Goal: Task Accomplishment & Management: Use online tool/utility

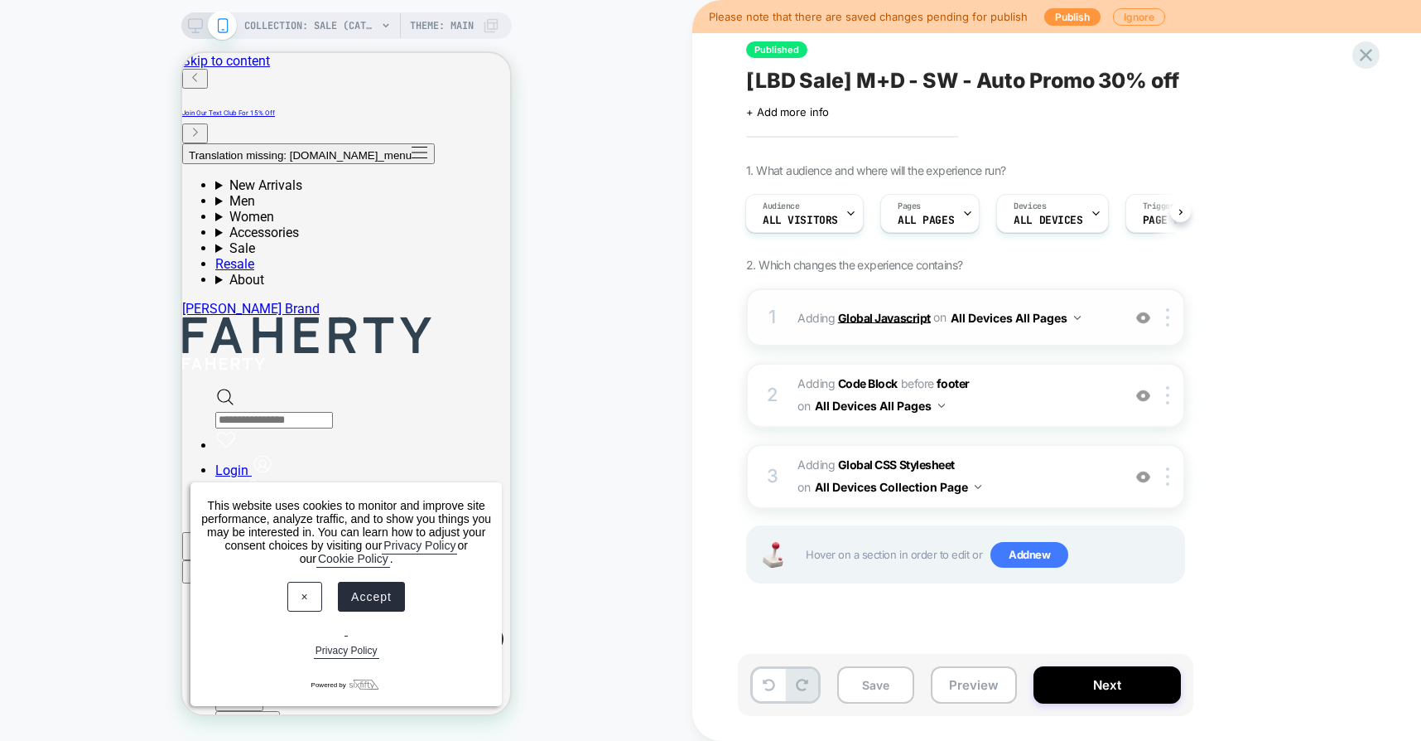
click at [880, 318] on b "Global Javascript" at bounding box center [884, 317] width 93 height 14
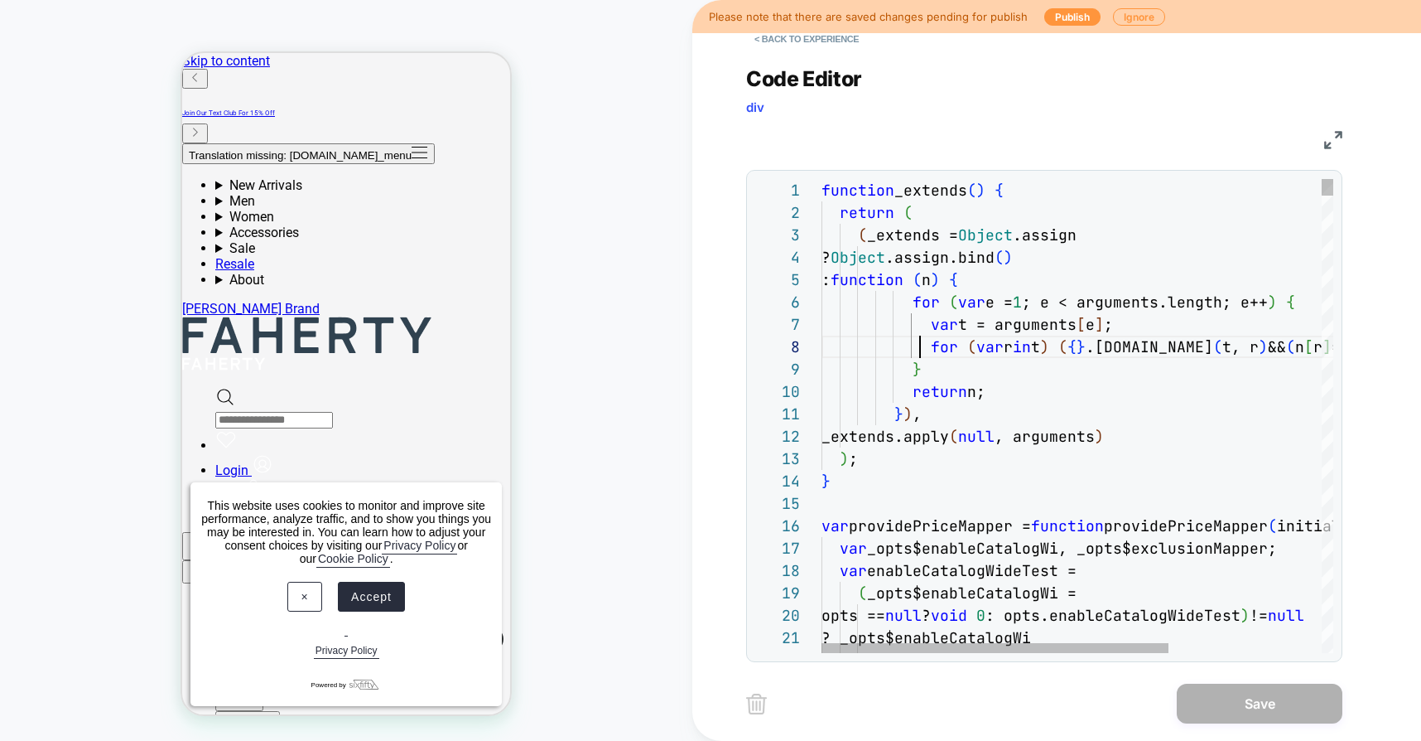
scroll to position [157, 99]
type textarea "**********"
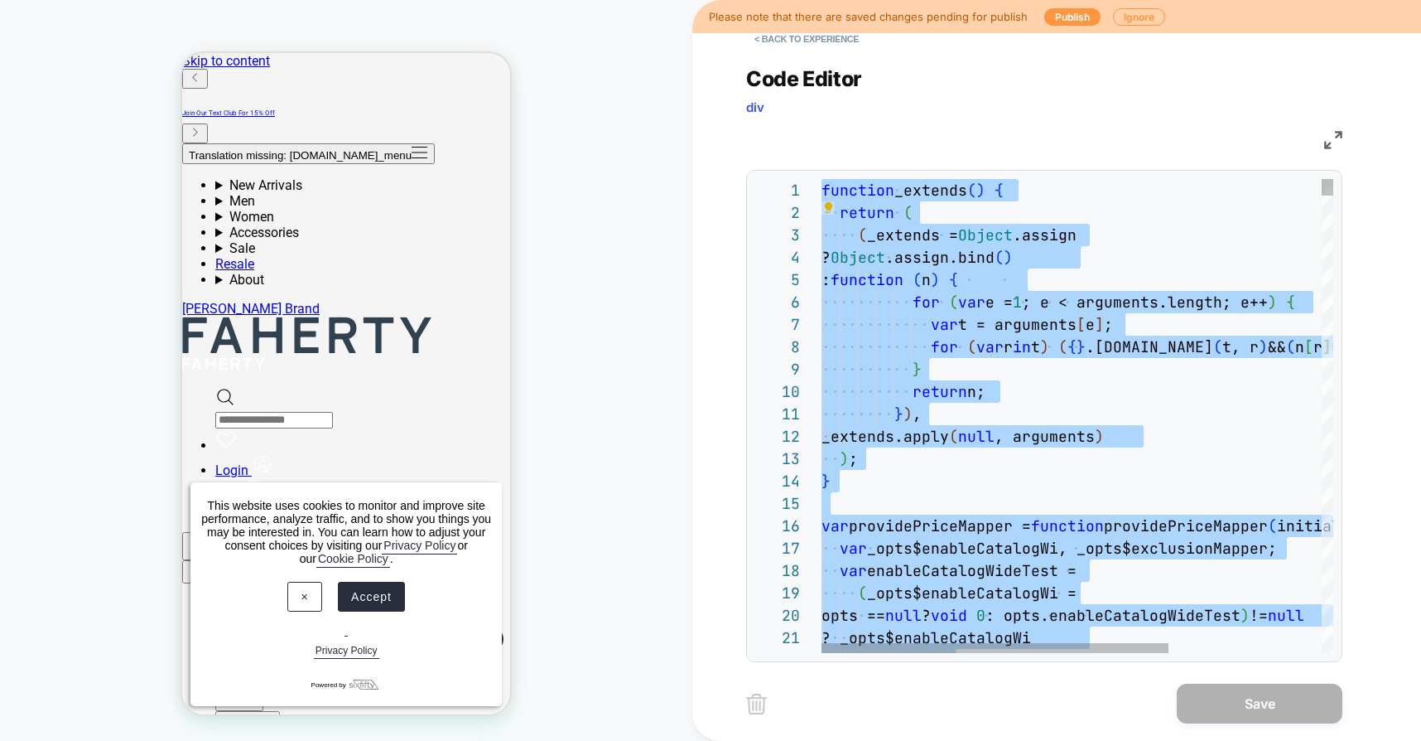
scroll to position [0, 0]
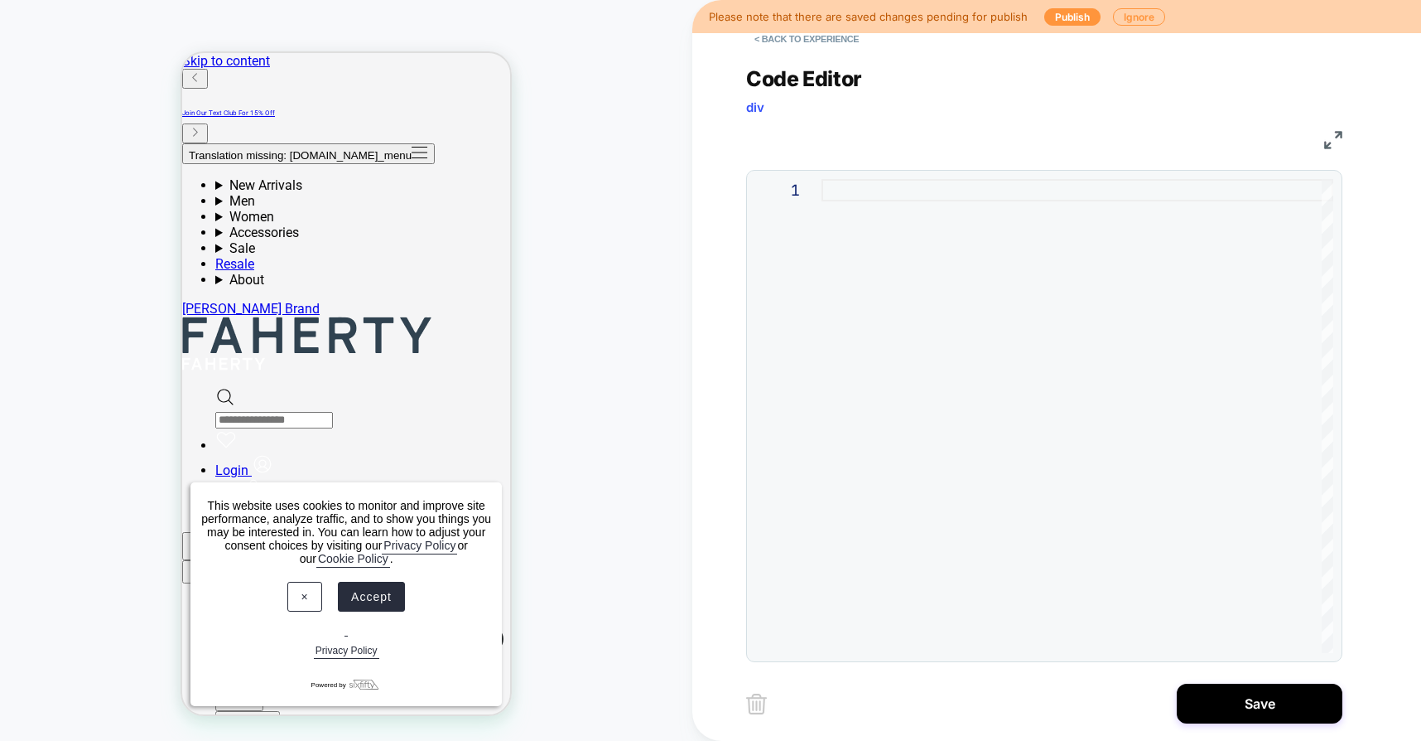
type textarea "**********"
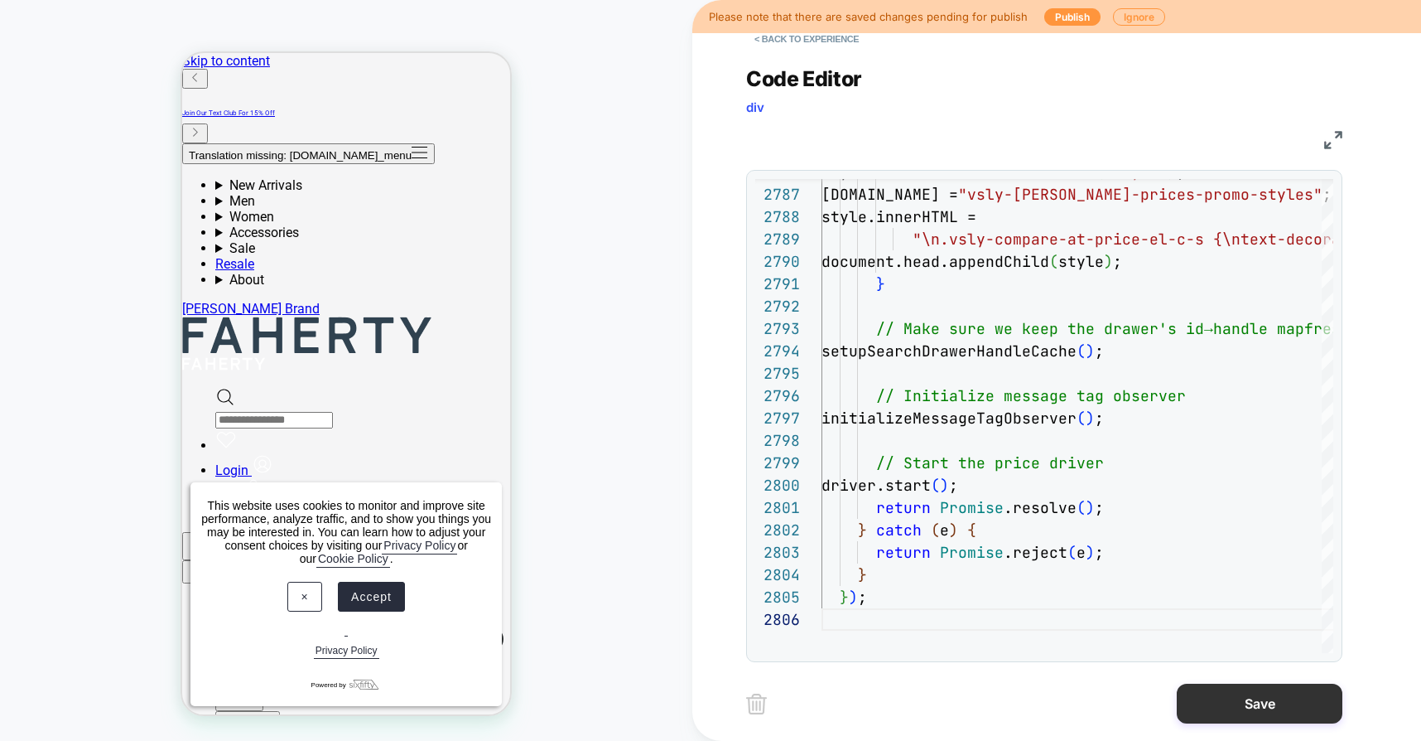
click at [1241, 697] on button "Save" at bounding box center [1260, 703] width 166 height 40
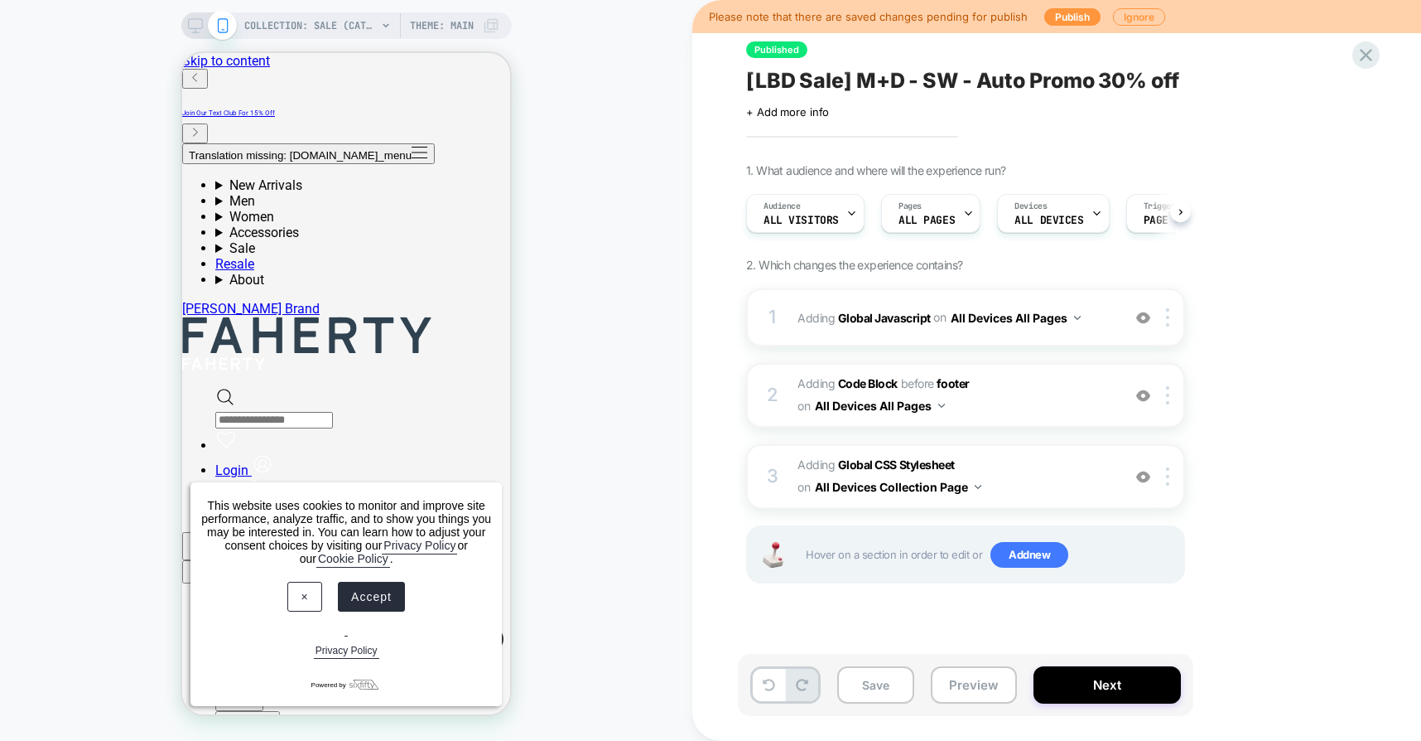
scroll to position [0, 1]
click at [965, 678] on button "Preview" at bounding box center [974, 684] width 86 height 37
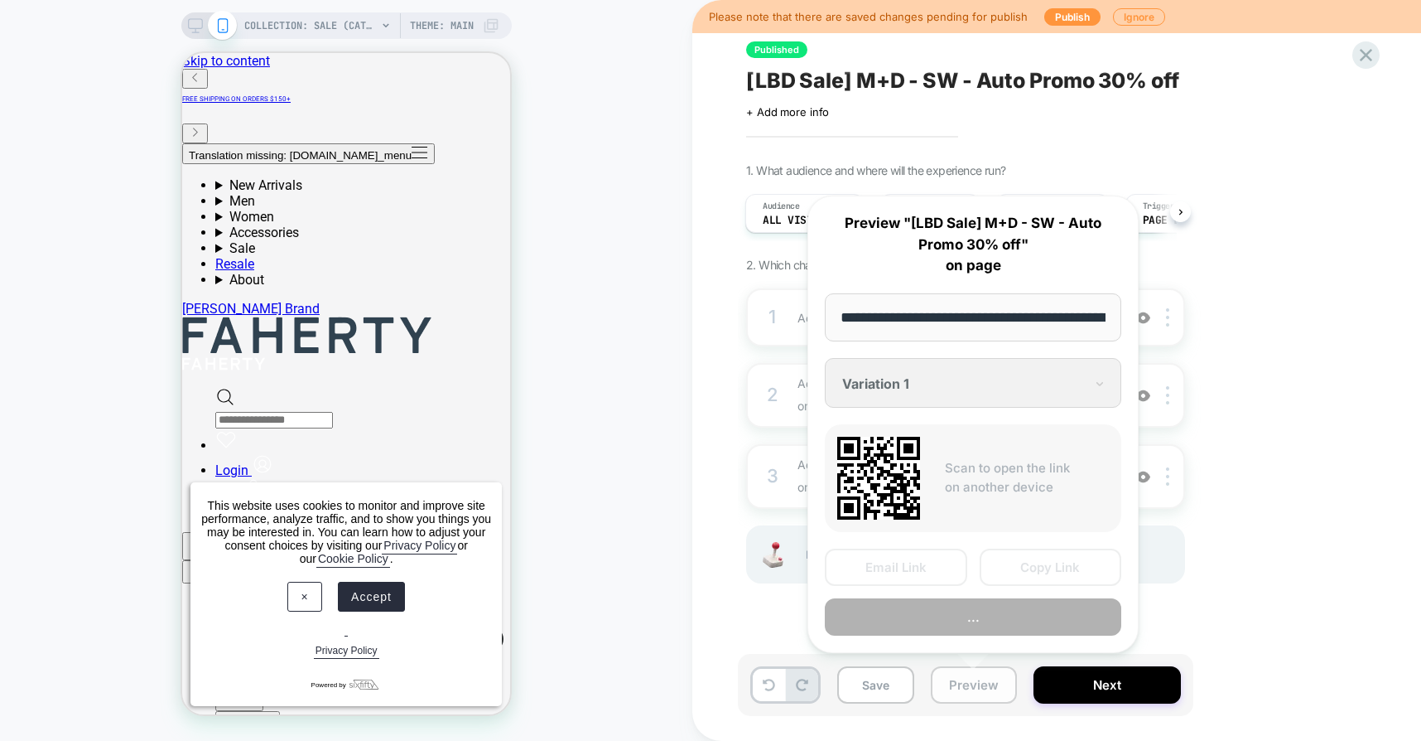
scroll to position [0, 138]
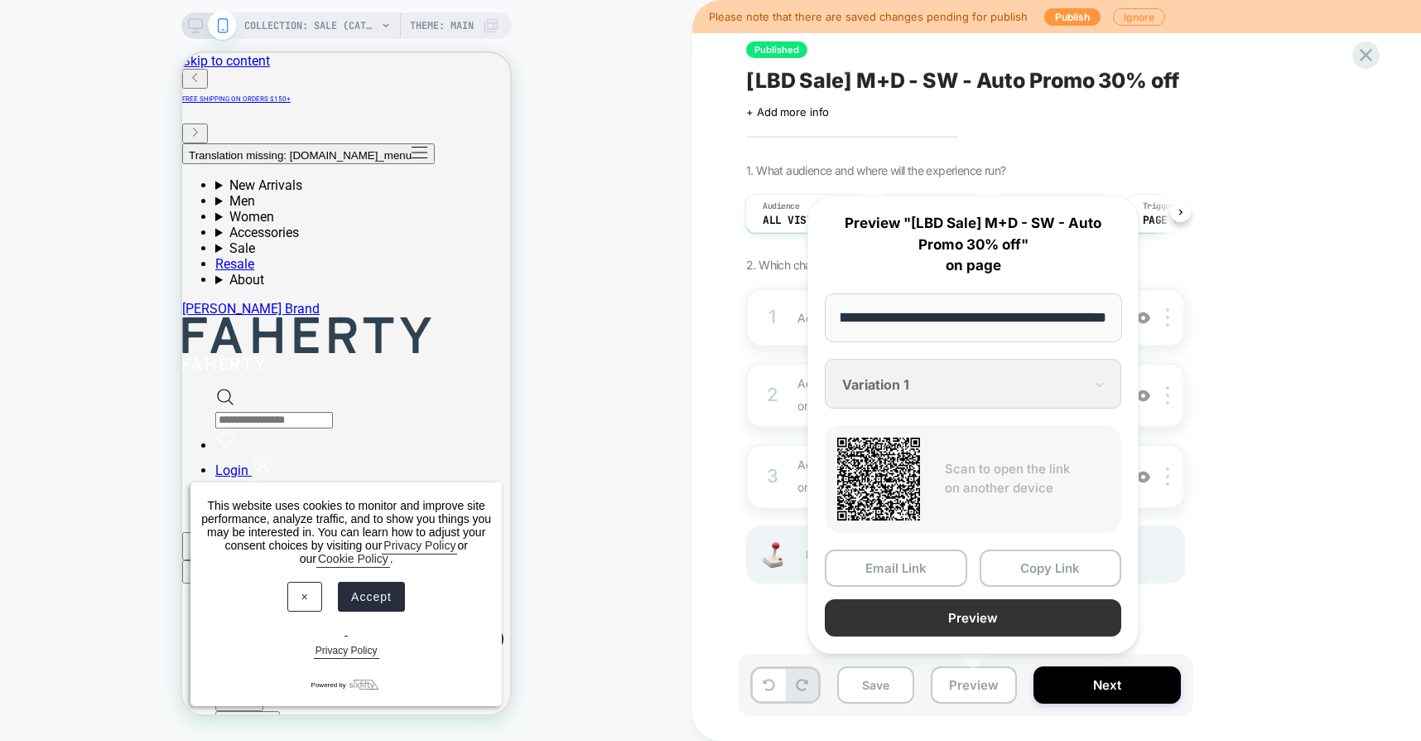
click at [919, 621] on button "Preview" at bounding box center [973, 617] width 297 height 37
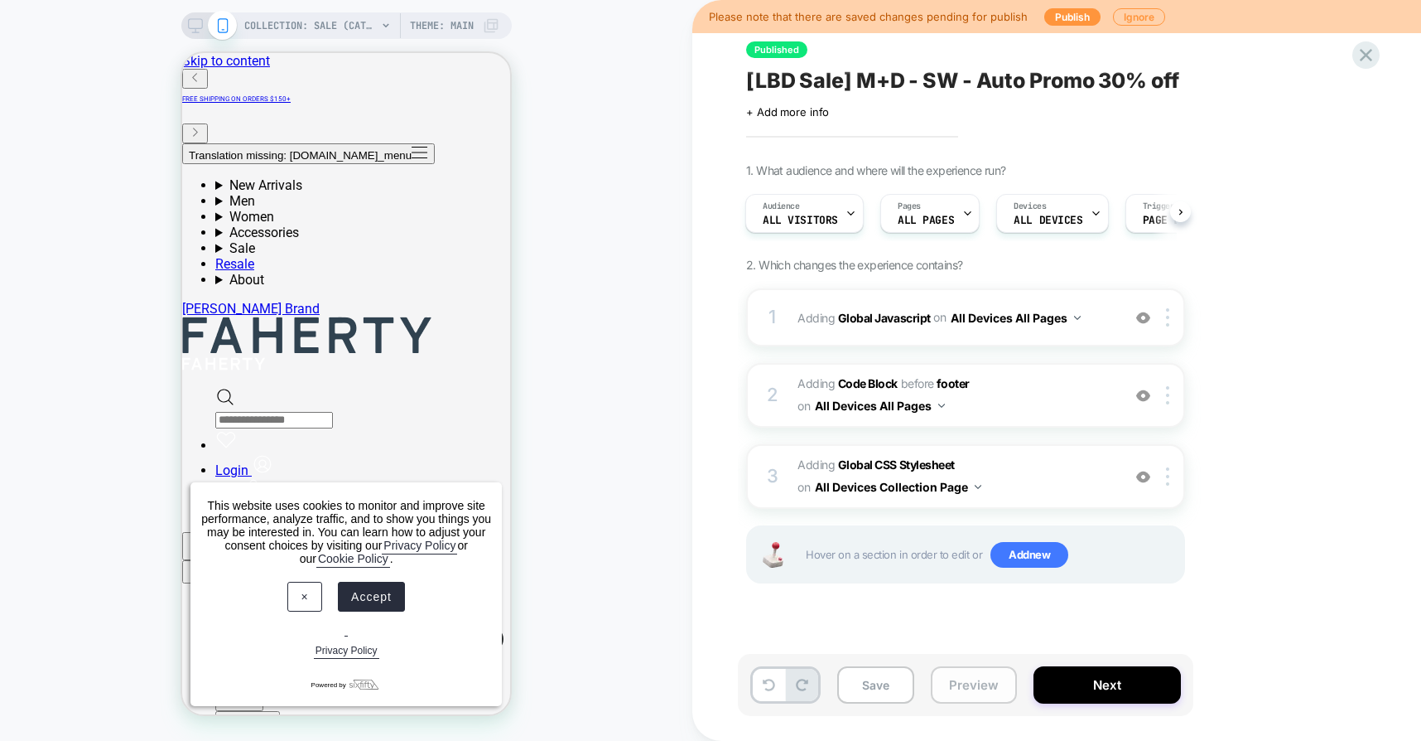
click at [951, 676] on button "Preview" at bounding box center [974, 684] width 86 height 37
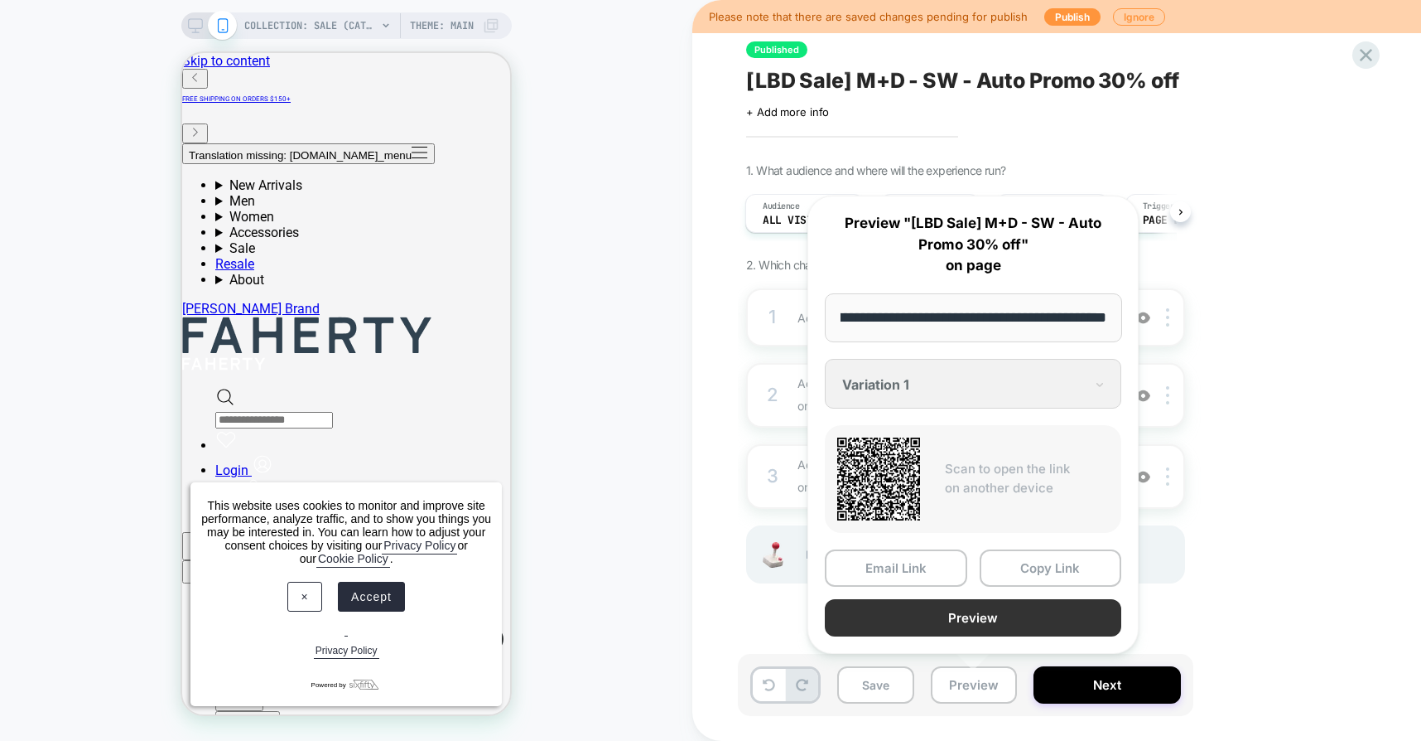
click at [957, 610] on button "Preview" at bounding box center [973, 617] width 297 height 37
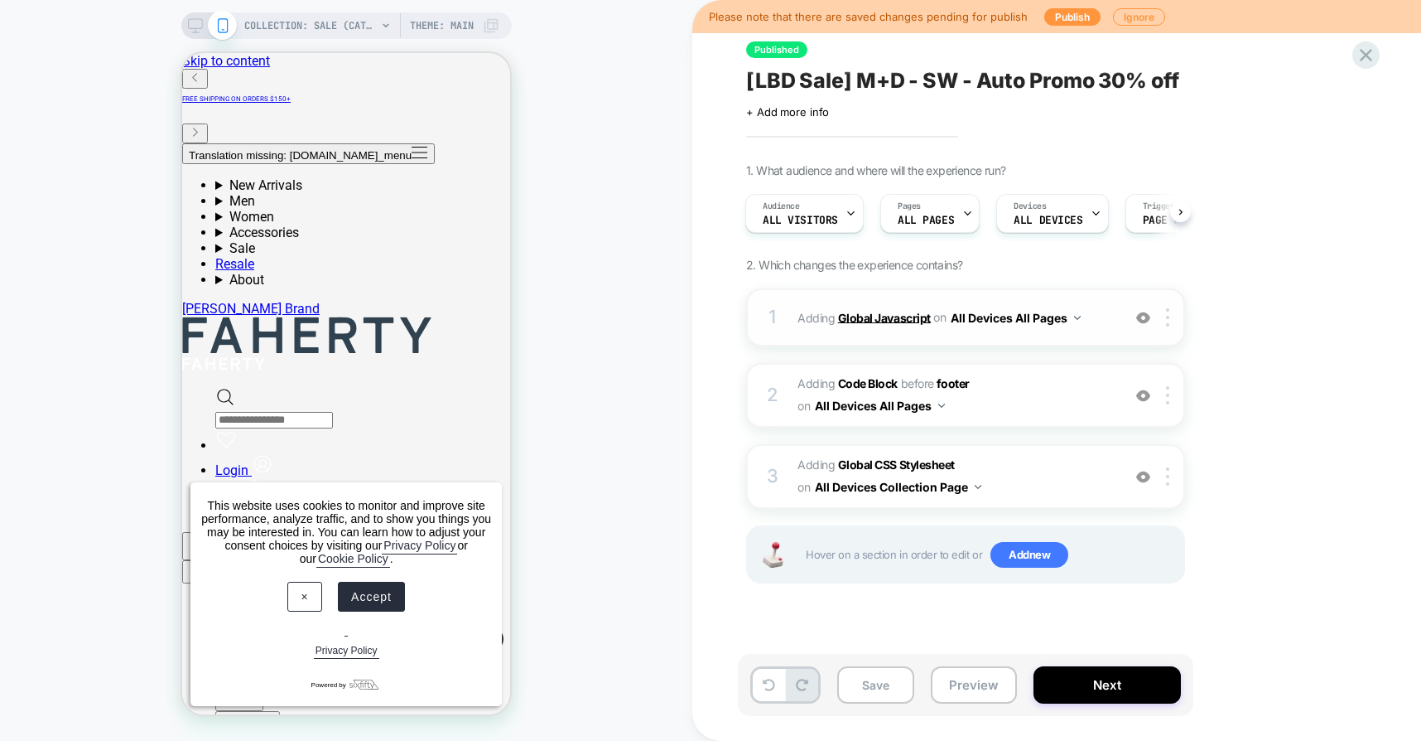
click at [881, 311] on b "Global Javascript" at bounding box center [884, 317] width 93 height 14
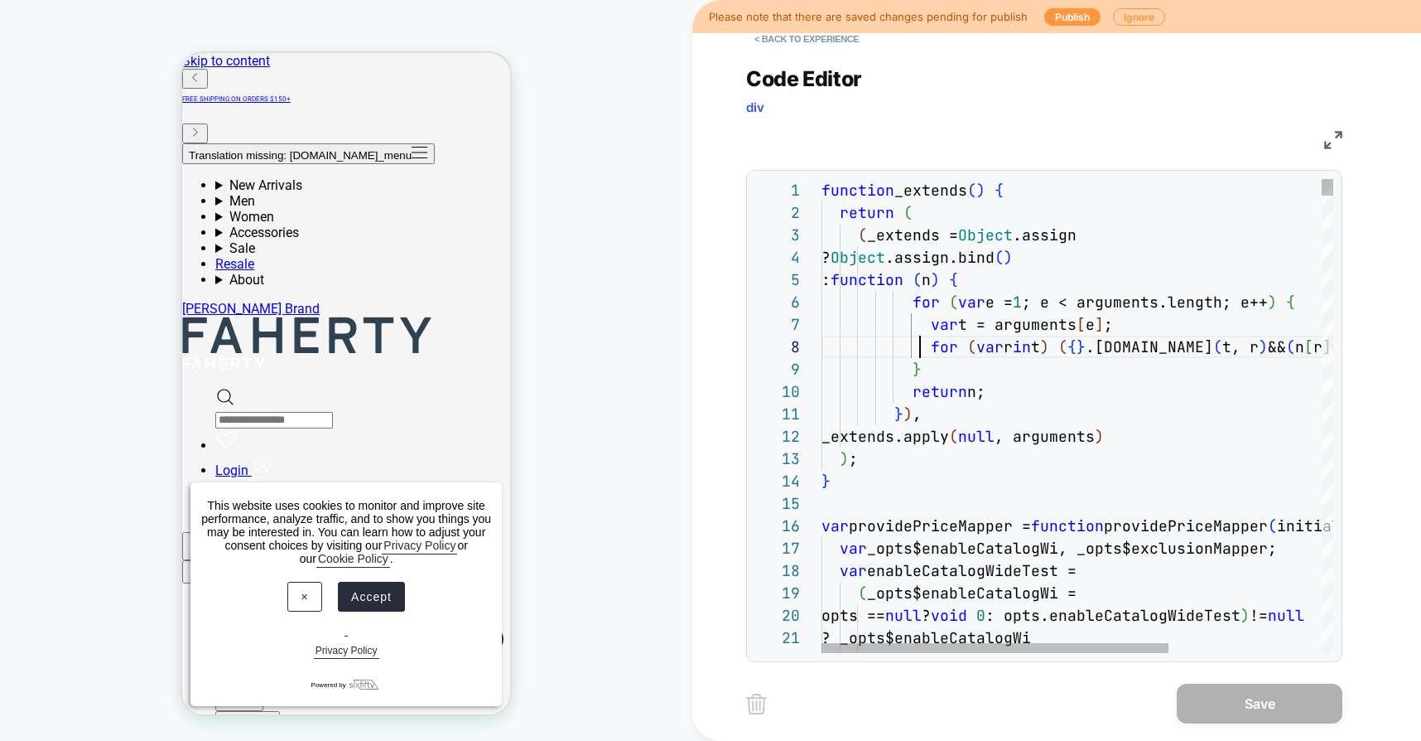
scroll to position [157, 99]
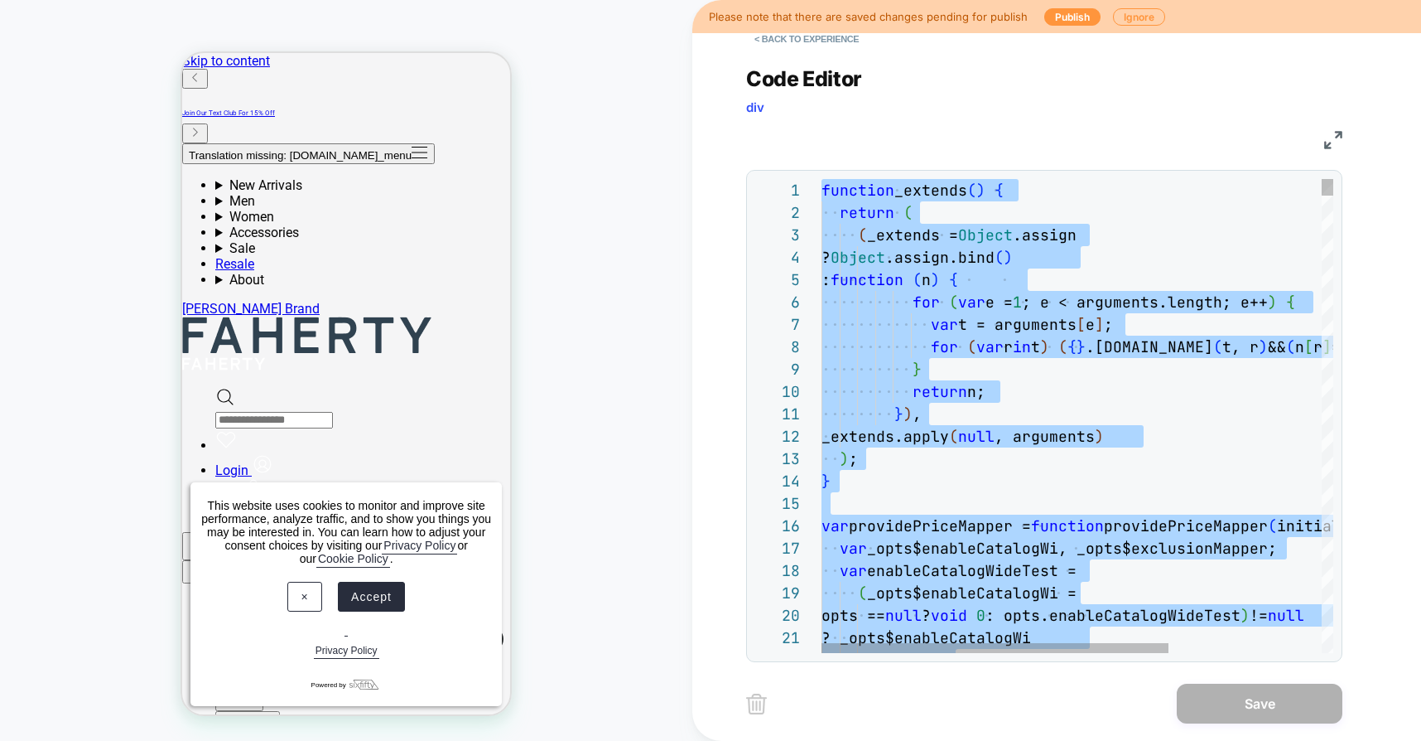
type textarea "**********"
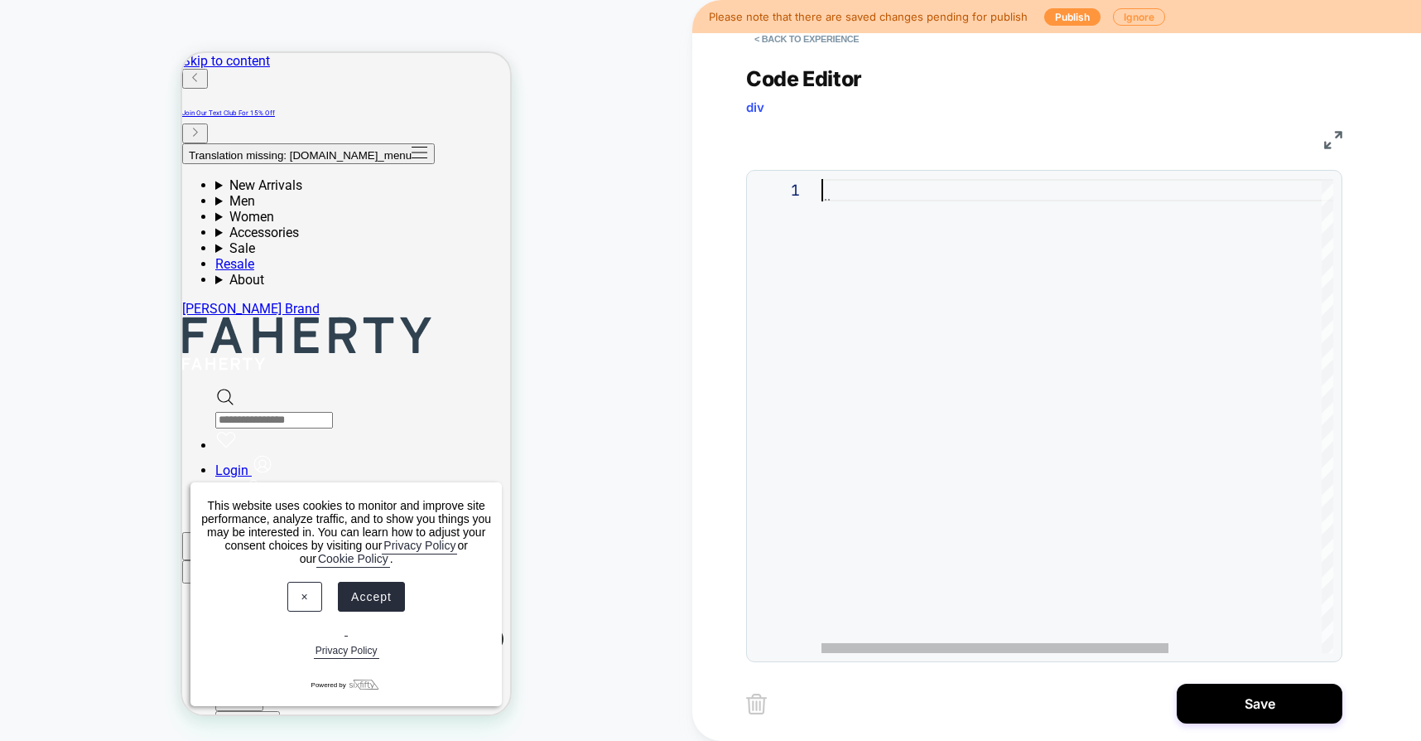
type textarea "**********"
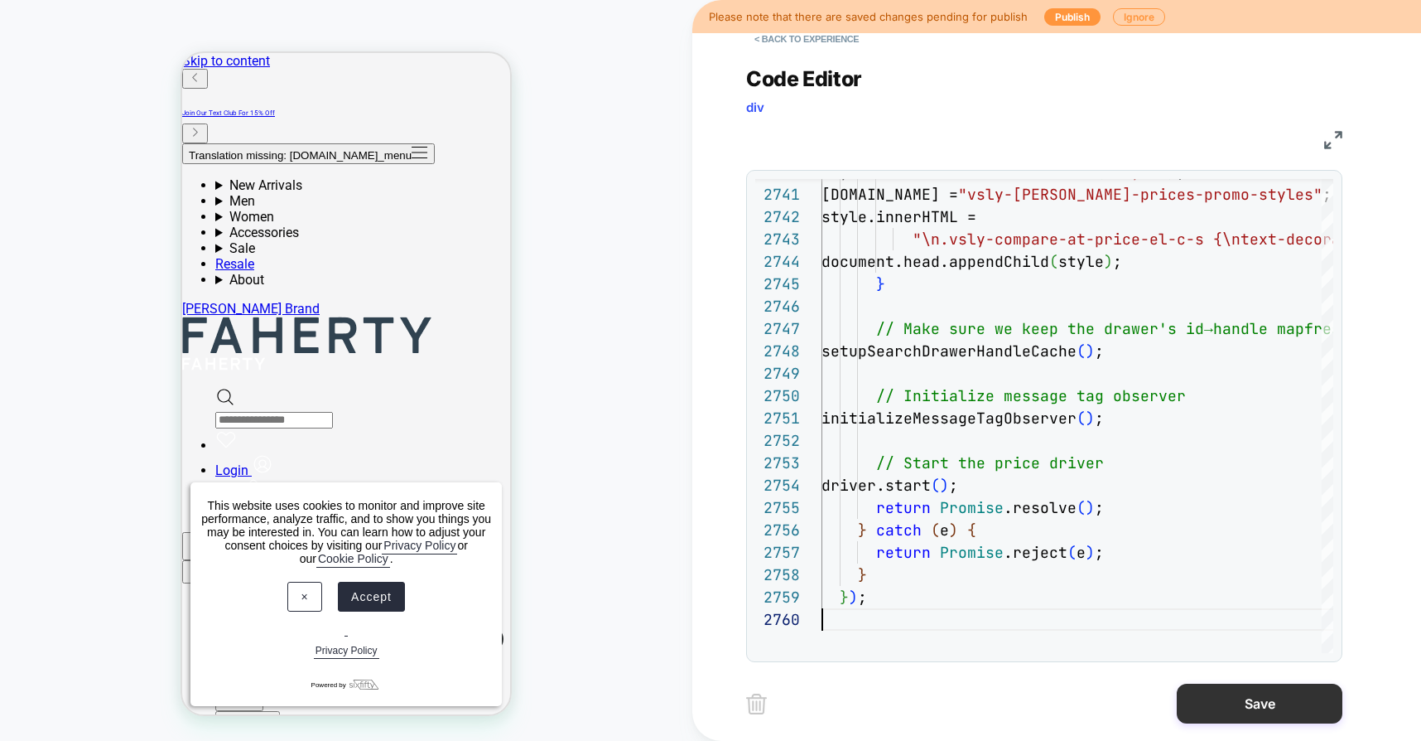
click at [1228, 700] on button "Save" at bounding box center [1260, 703] width 166 height 40
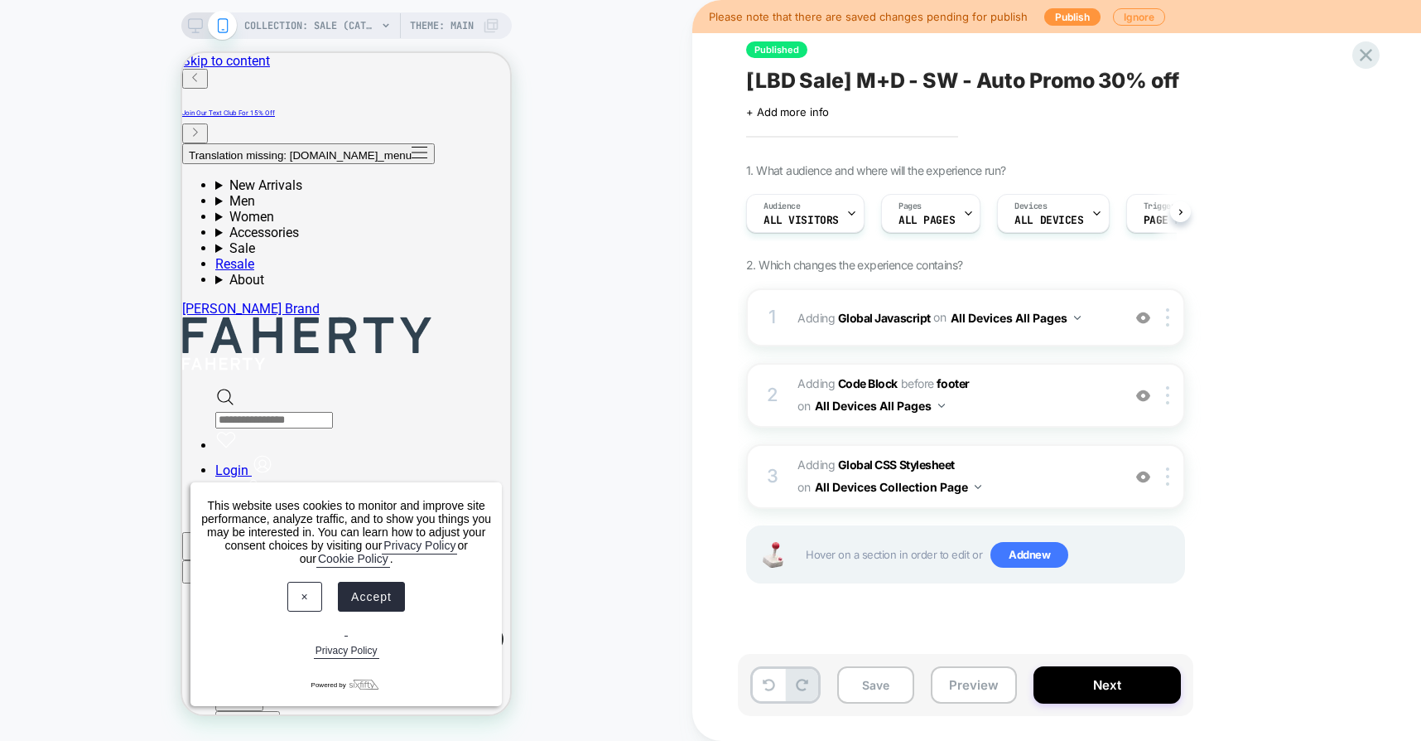
scroll to position [0, 1]
click at [972, 683] on button "Preview" at bounding box center [974, 684] width 86 height 37
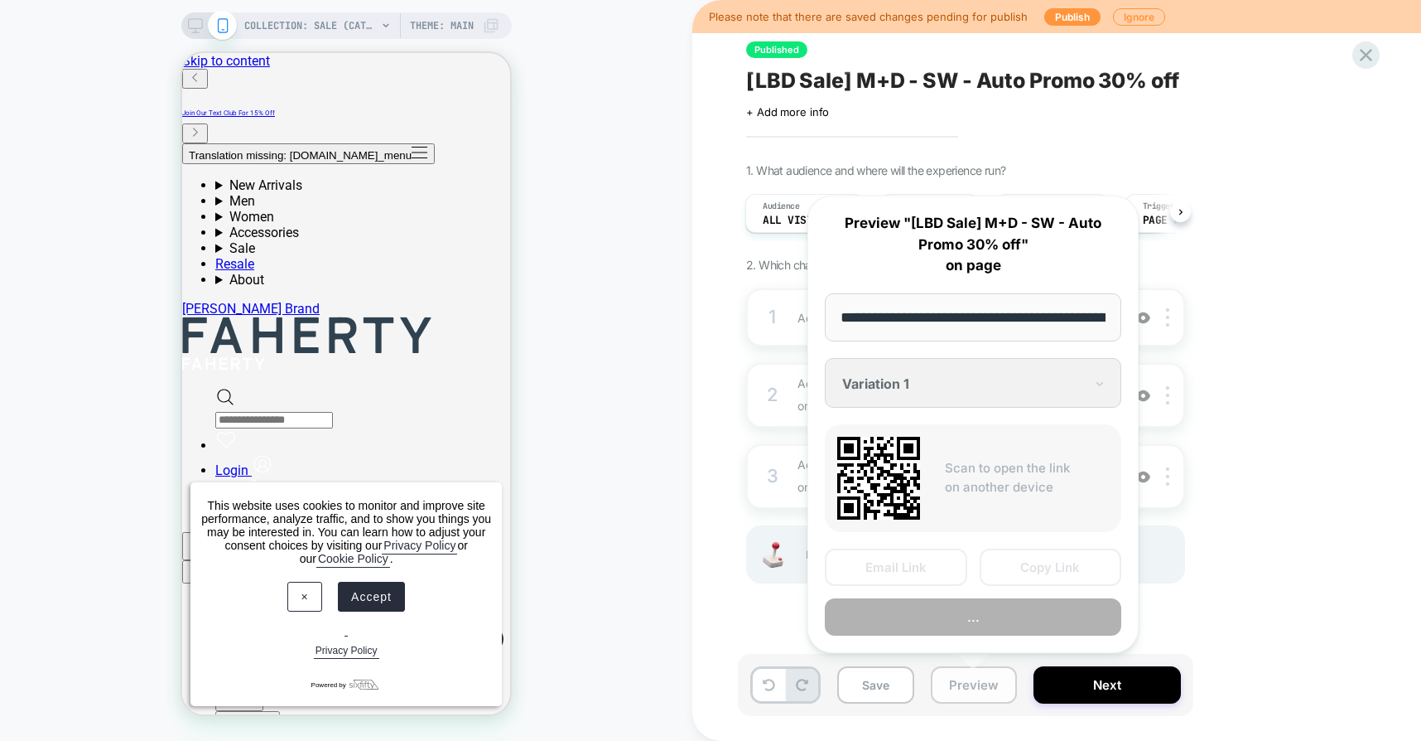
scroll to position [0, 138]
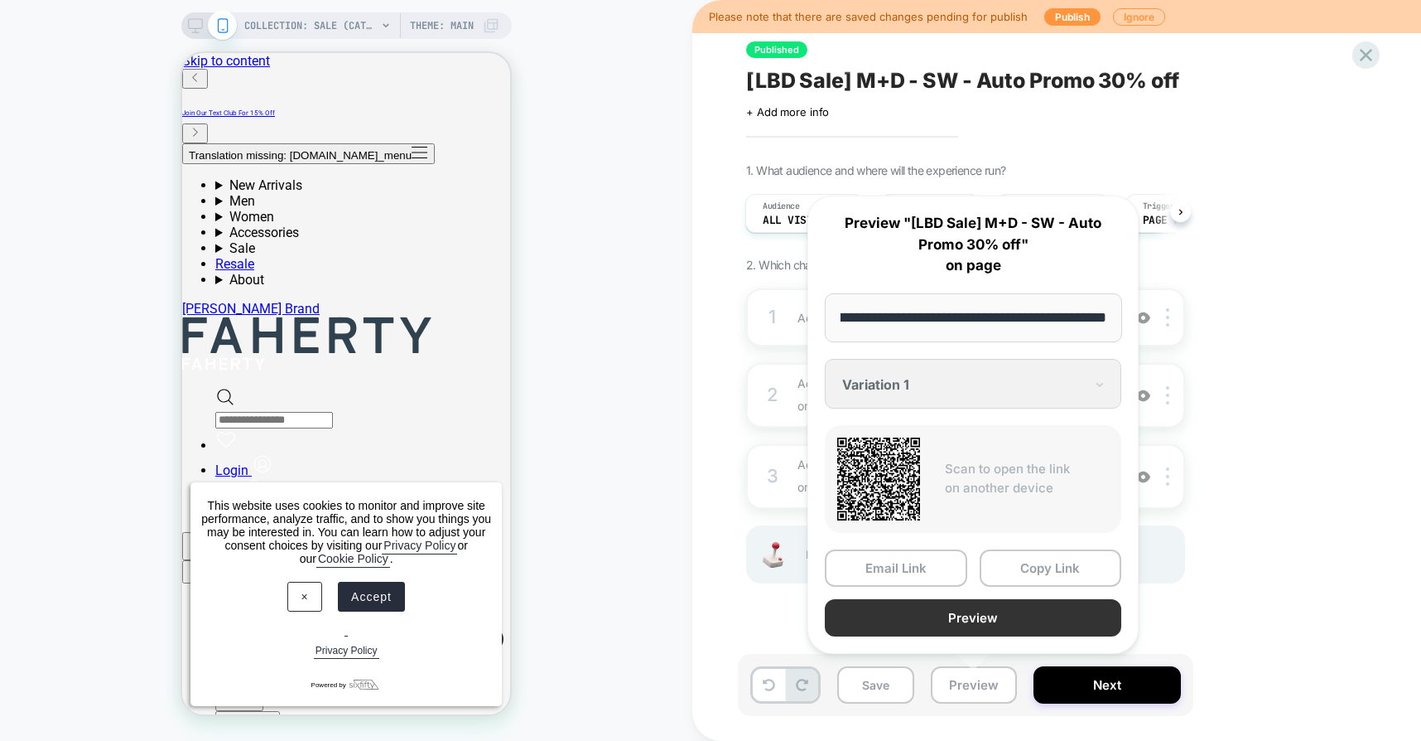
click at [943, 620] on button "Preview" at bounding box center [973, 617] width 297 height 37
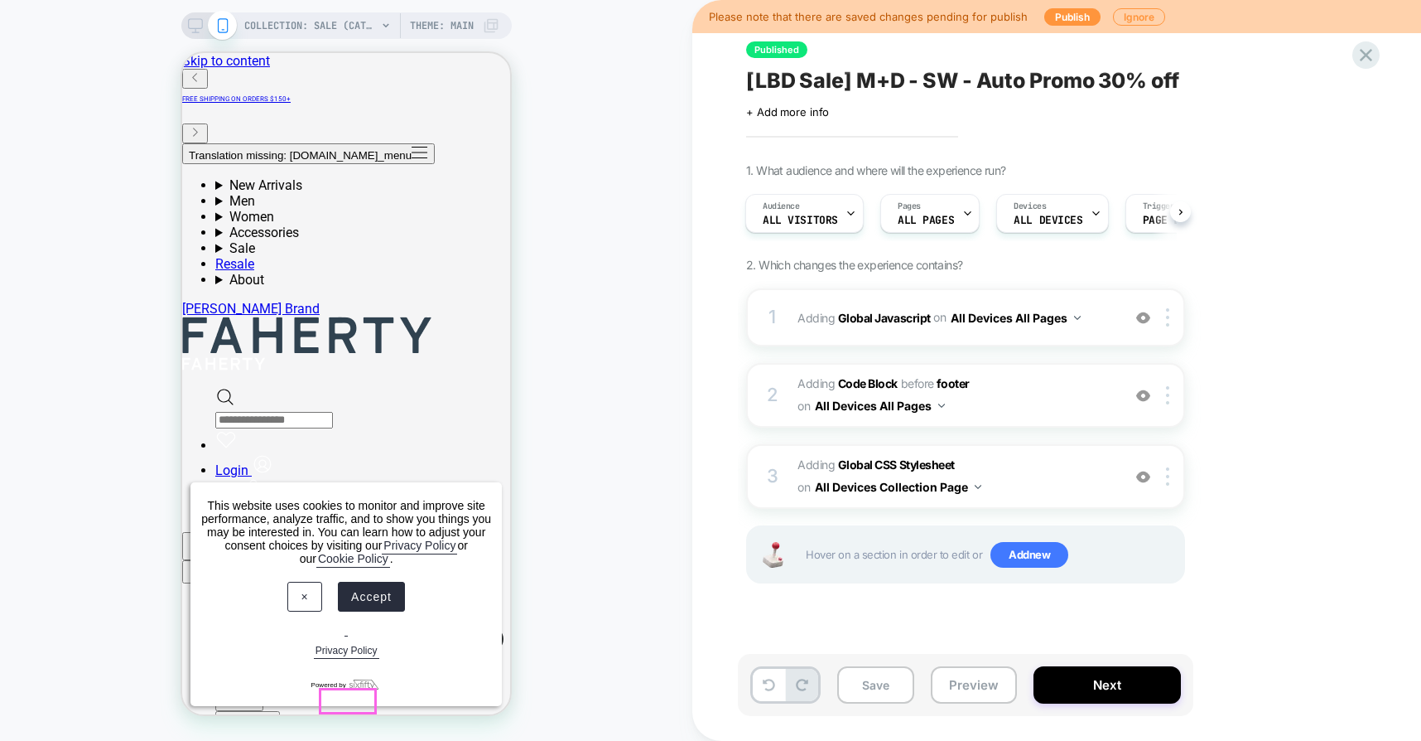
click at [338, 611] on button "Accept" at bounding box center [371, 596] width 67 height 30
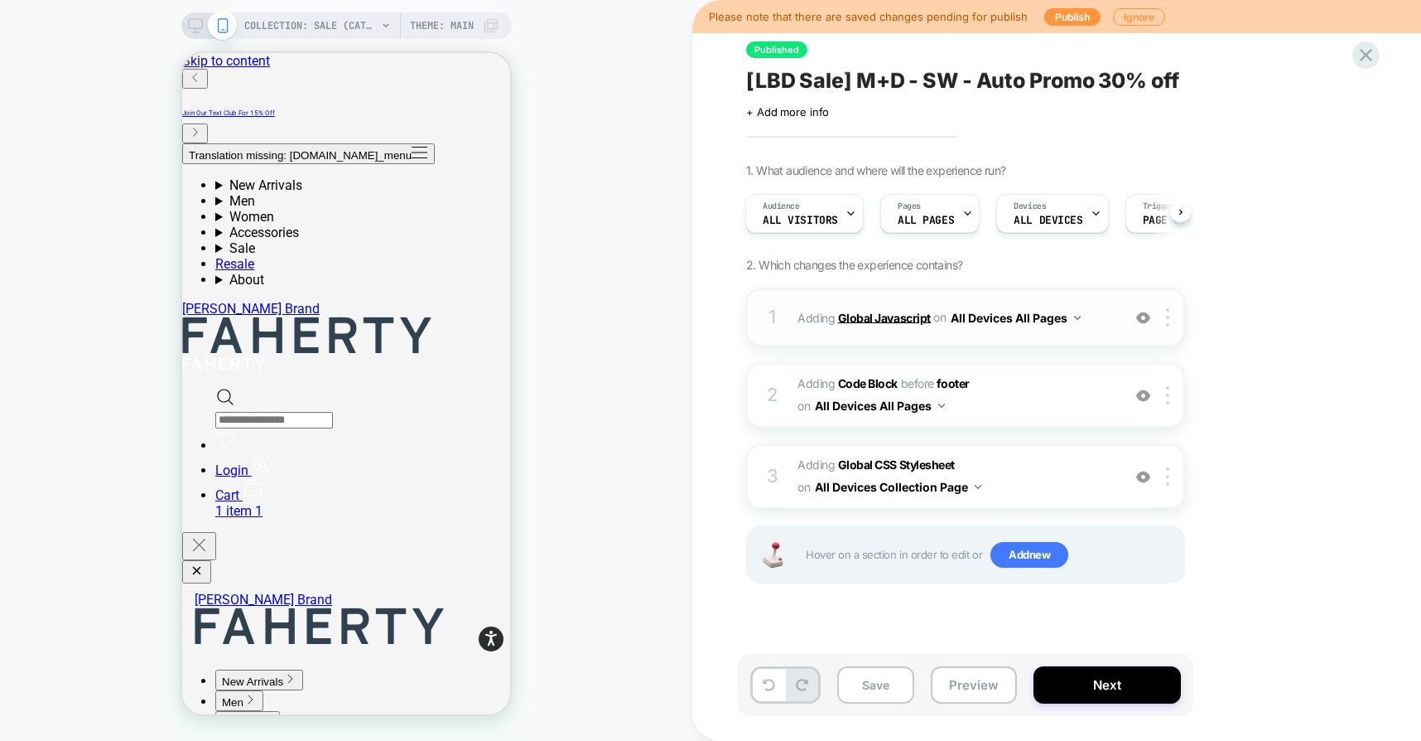
click at [866, 317] on b "Global Javascript" at bounding box center [884, 317] width 93 height 14
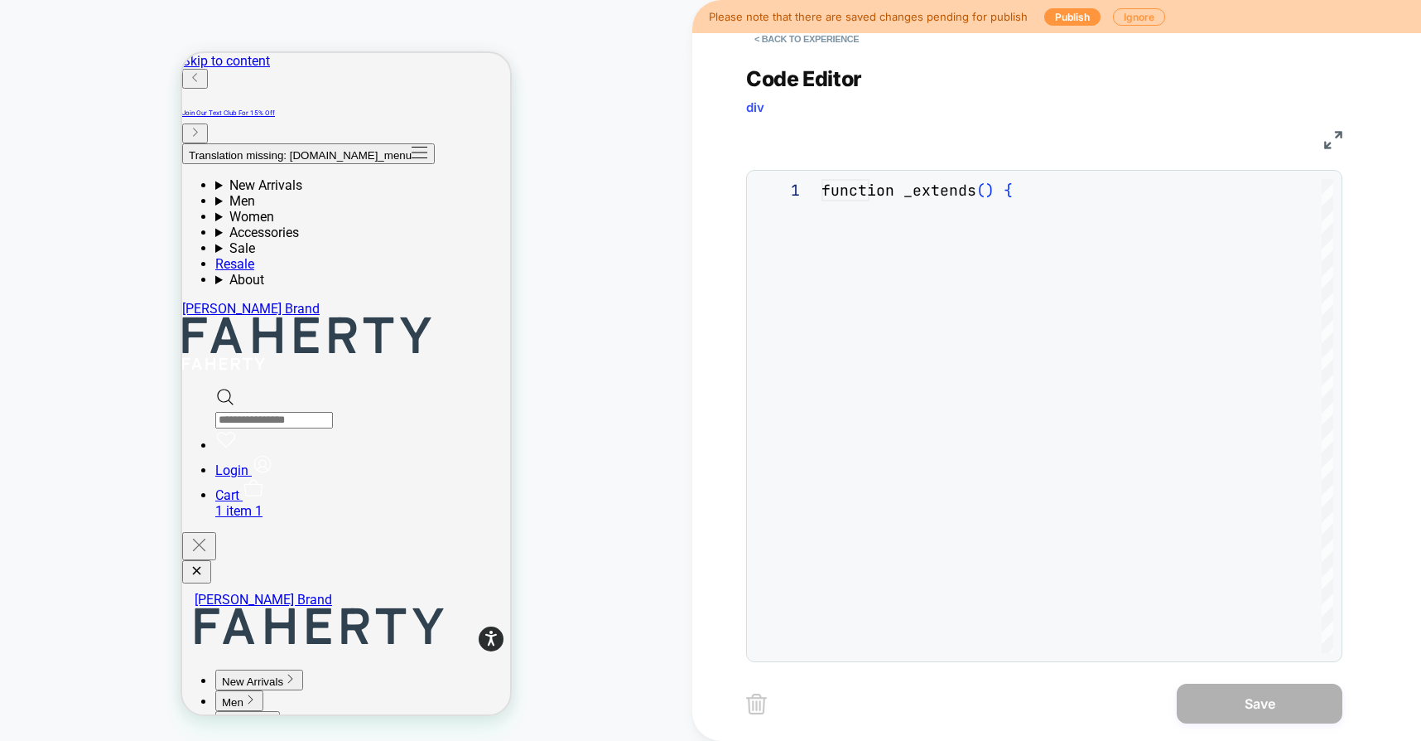
scroll to position [224, 0]
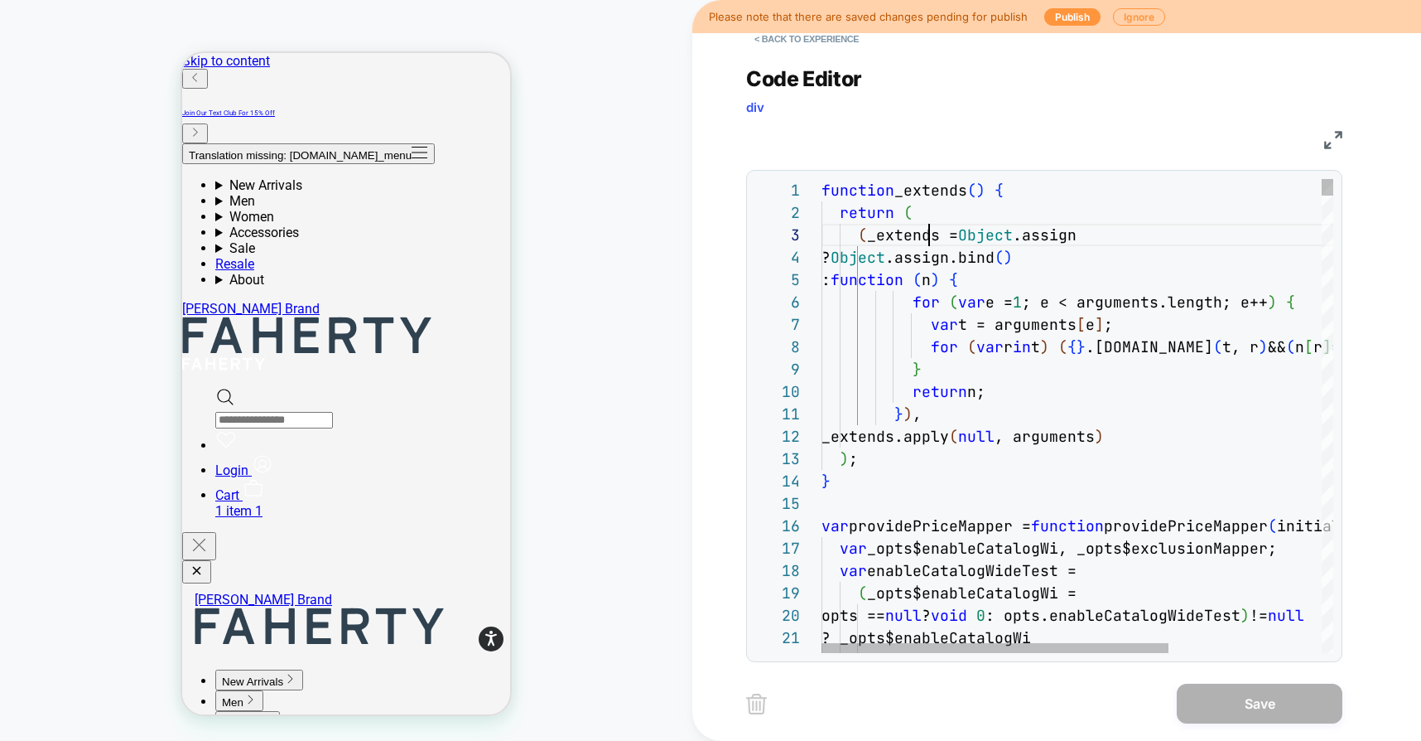
click at [828, 44] on button "< Back to experience" at bounding box center [806, 39] width 121 height 27
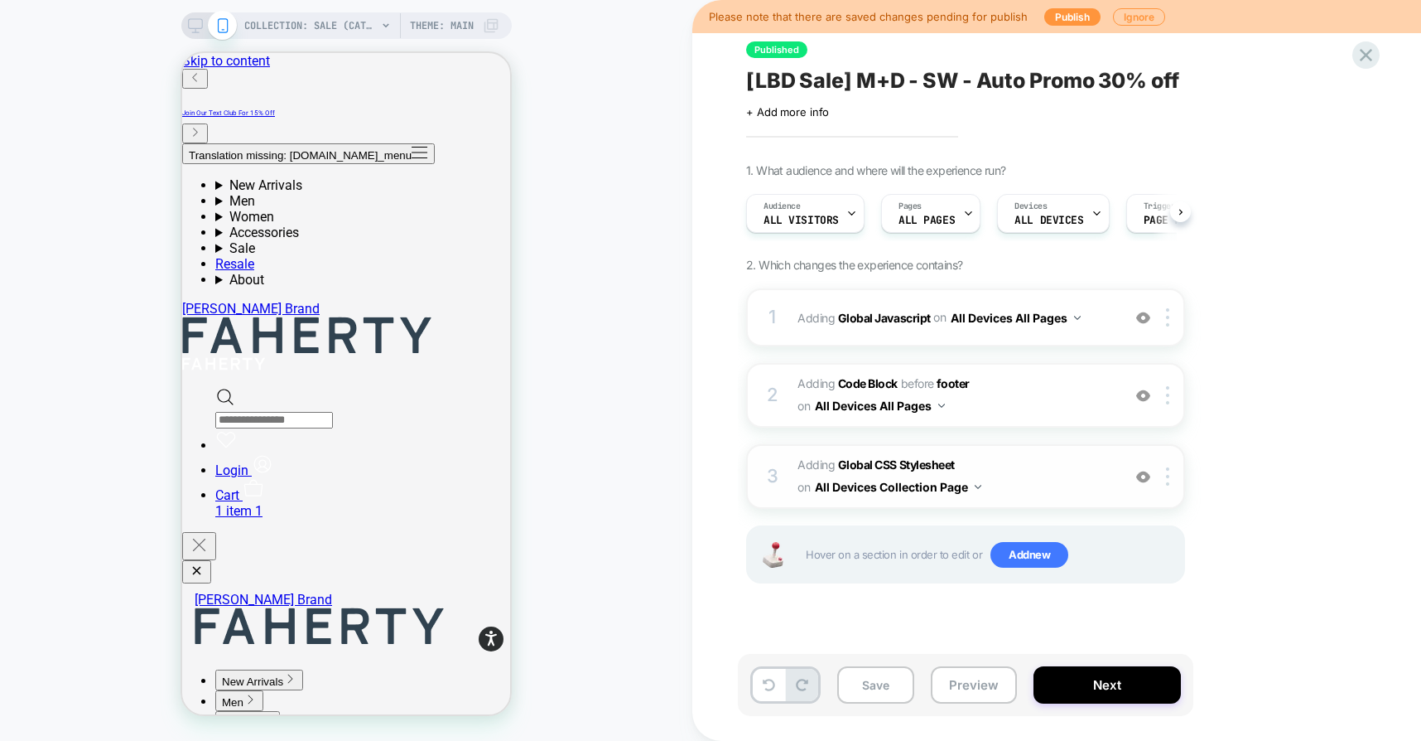
scroll to position [0, 1]
click at [980, 683] on button "Preview" at bounding box center [974, 684] width 86 height 37
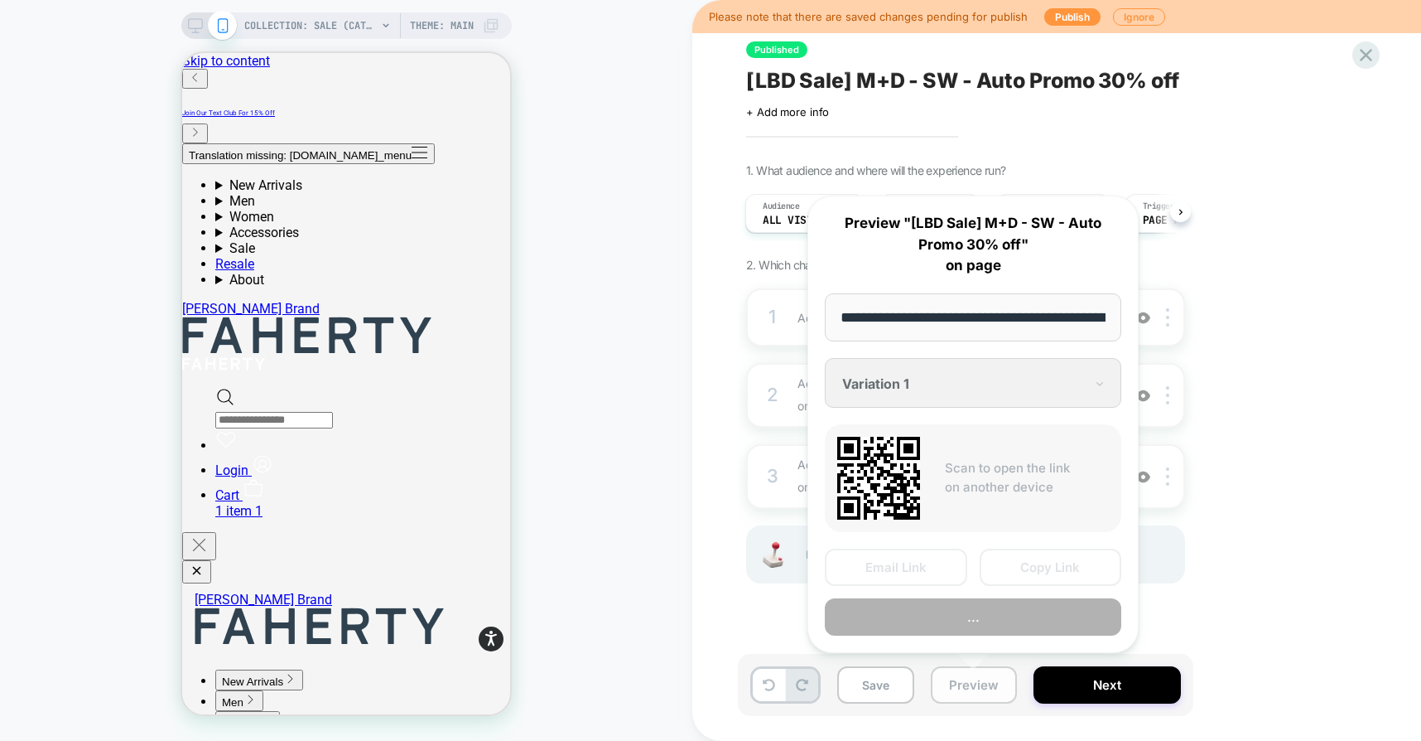
scroll to position [0, 138]
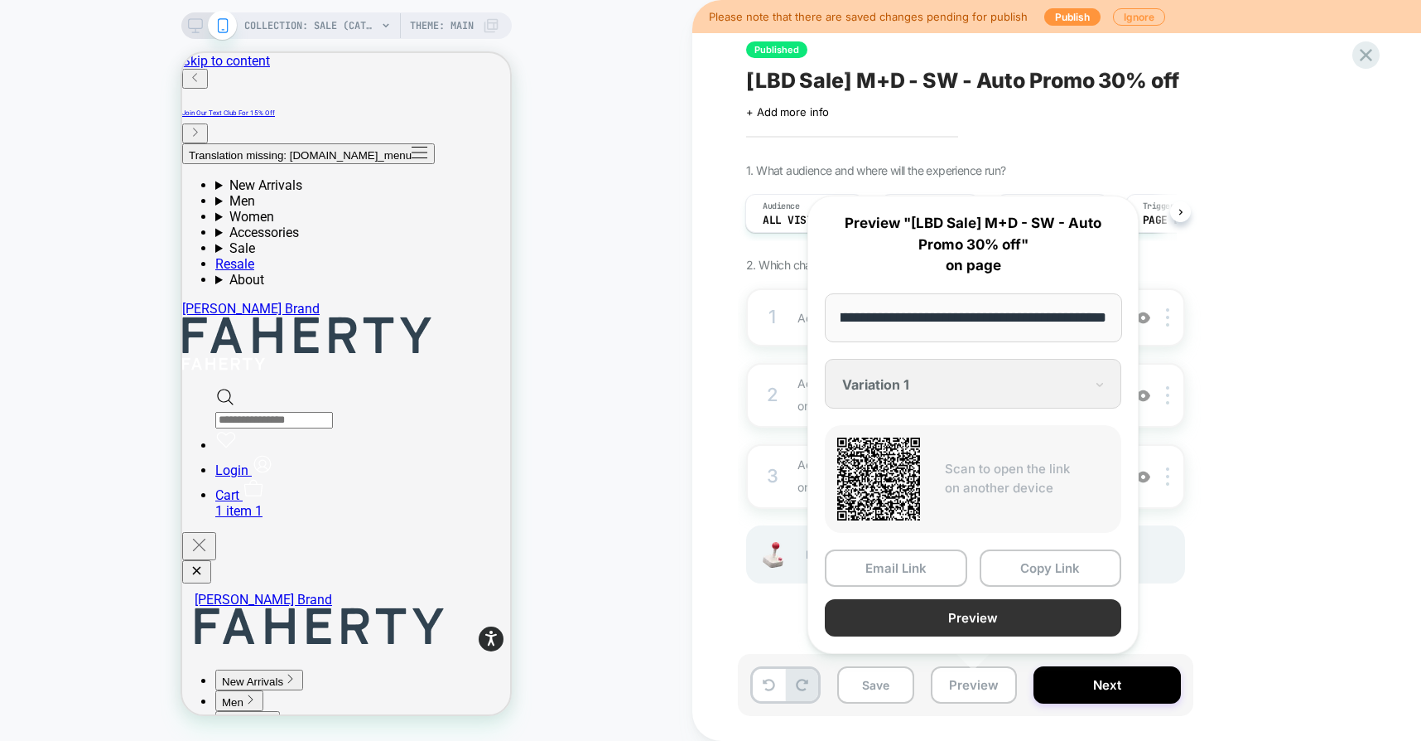
click at [949, 618] on button "Preview" at bounding box center [973, 617] width 297 height 37
